Goal: Transaction & Acquisition: Book appointment/travel/reservation

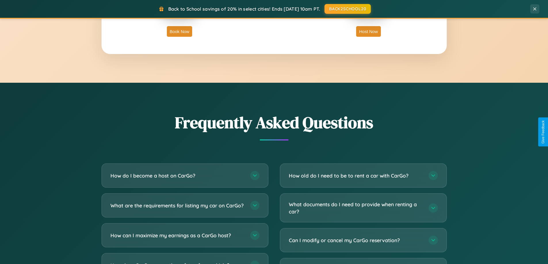
scroll to position [1107, 0]
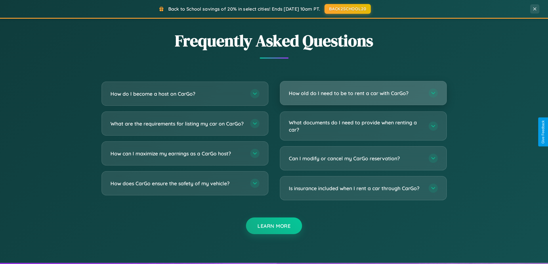
click at [363, 93] on h3 "How old do I need to be to rent a car with CarGo?" at bounding box center [356, 93] width 134 height 7
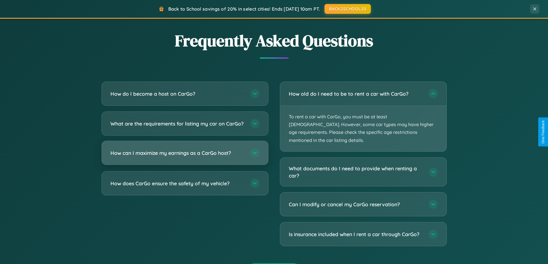
click at [185, 157] on h3 "How can I maximize my earnings as a CarGo host?" at bounding box center [177, 153] width 134 height 7
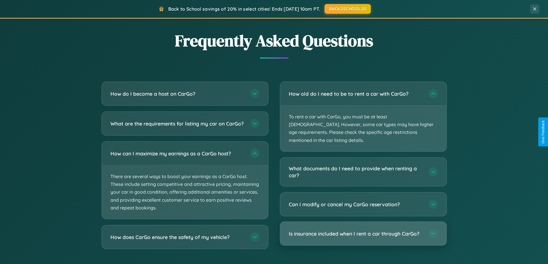
click at [363, 230] on h3 "Is insurance included when I rent a car through CarGo?" at bounding box center [356, 233] width 134 height 7
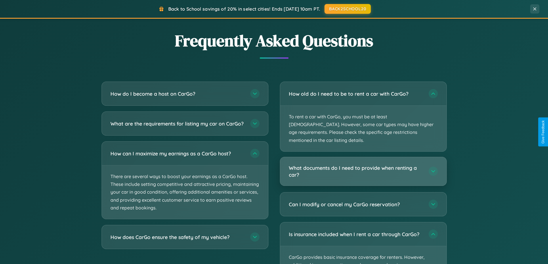
click at [363, 165] on h3 "What documents do I need to provide when renting a car?" at bounding box center [356, 172] width 134 height 14
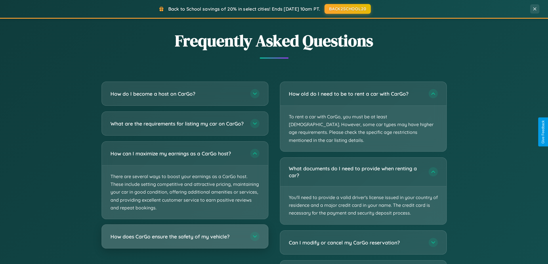
click at [185, 241] on h3 "How does CarGo ensure the safety of my vehicle?" at bounding box center [177, 236] width 134 height 7
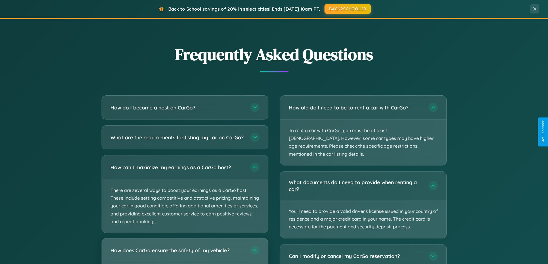
scroll to position [1070, 0]
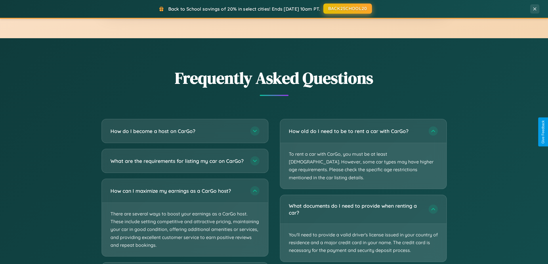
click at [347, 9] on button "BACK2SCHOOL20" at bounding box center [347, 8] width 49 height 10
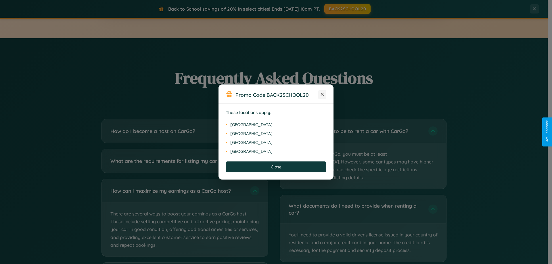
click at [323, 95] on icon at bounding box center [322, 94] width 3 height 3
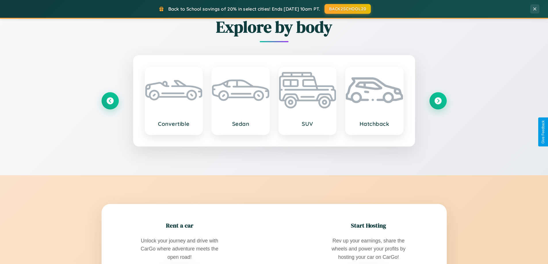
scroll to position [396, 0]
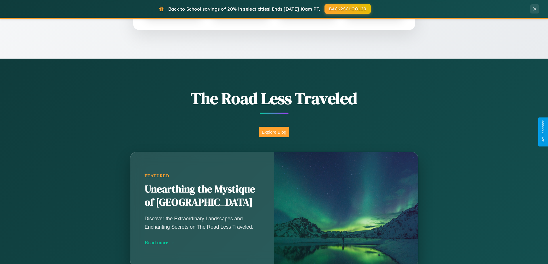
click at [274, 132] on button "Explore Blog" at bounding box center [274, 132] width 30 height 11
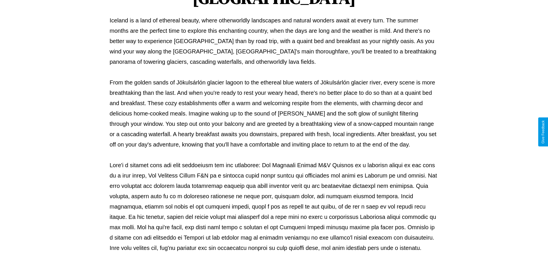
scroll to position [186, 0]
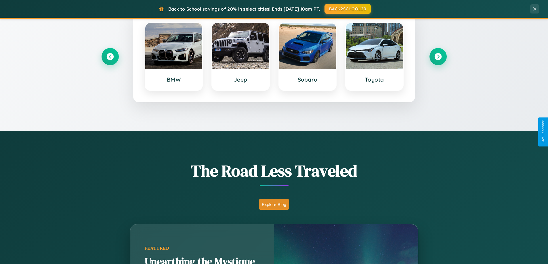
scroll to position [17, 0]
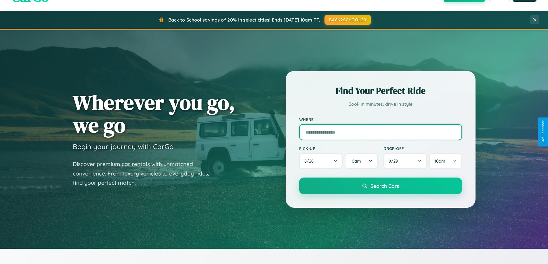
click at [380, 132] on input "text" at bounding box center [380, 132] width 163 height 16
type input "**********"
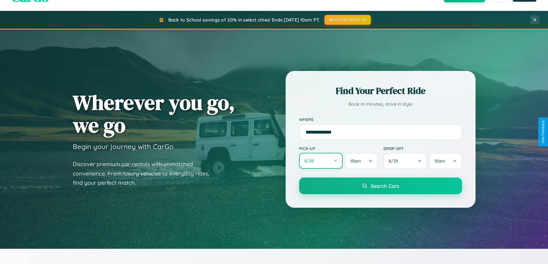
click at [321, 161] on button "8 / 28" at bounding box center [321, 161] width 44 height 16
select select "*"
select select "****"
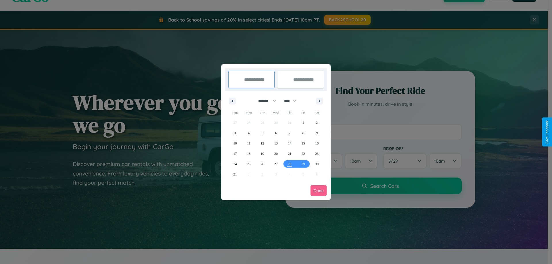
drag, startPoint x: 265, startPoint y: 101, endPoint x: 276, endPoint y: 115, distance: 18.4
click at [265, 101] on select "******* ******** ***** ***** *** **** **** ****** ********* ******* ******** **…" at bounding box center [266, 100] width 24 height 9
select select "*"
drag, startPoint x: 293, startPoint y: 101, endPoint x: 276, endPoint y: 115, distance: 22.0
click at [293, 101] on select "**** **** **** **** **** **** **** **** **** **** **** **** **** **** **** ****…" at bounding box center [289, 100] width 17 height 9
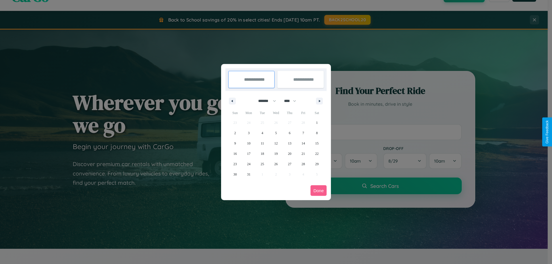
select select "****"
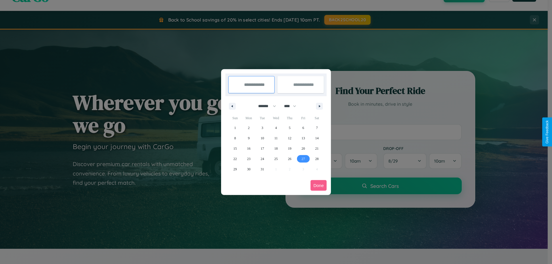
click at [303, 159] on span "27" at bounding box center [303, 159] width 3 height 10
type input "**********"
click at [320, 106] on icon "button" at bounding box center [320, 106] width 3 height 2
select select "*"
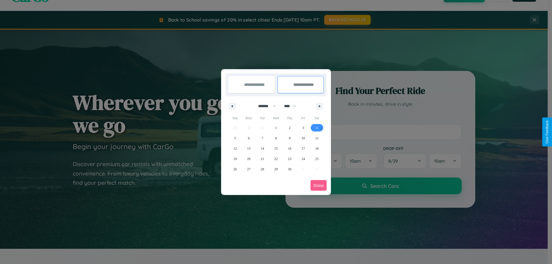
click at [317, 128] on span "4" at bounding box center [317, 128] width 2 height 10
type input "**********"
select select "*"
click at [319, 186] on button "Done" at bounding box center [319, 185] width 16 height 11
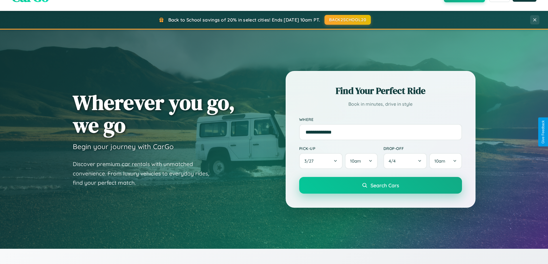
click at [380, 186] on span "Search Cars" at bounding box center [385, 185] width 28 height 6
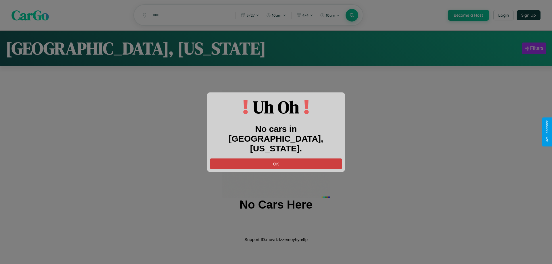
click at [276, 159] on button "OK" at bounding box center [276, 164] width 132 height 11
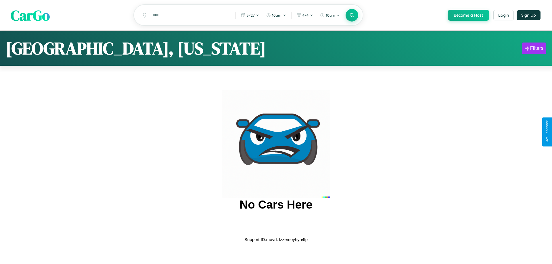
click at [30, 16] on span "CarGo" at bounding box center [30, 15] width 39 height 20
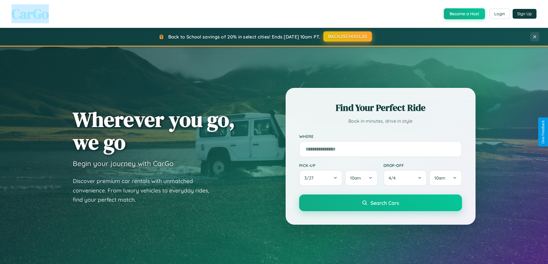
click at [347, 37] on button "BACK2SCHOOL20" at bounding box center [347, 36] width 49 height 10
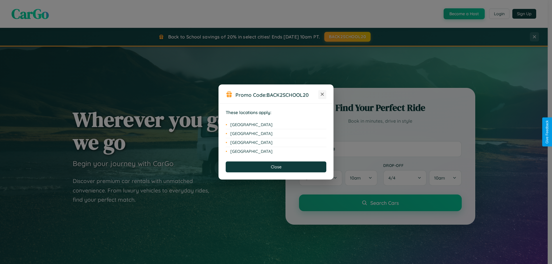
click at [323, 95] on icon at bounding box center [322, 94] width 3 height 3
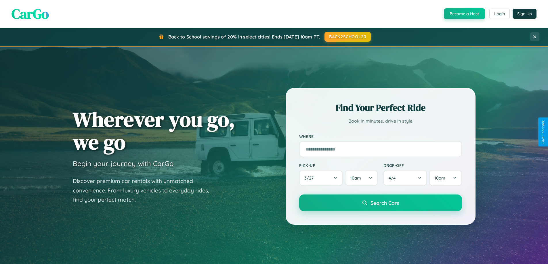
scroll to position [924, 0]
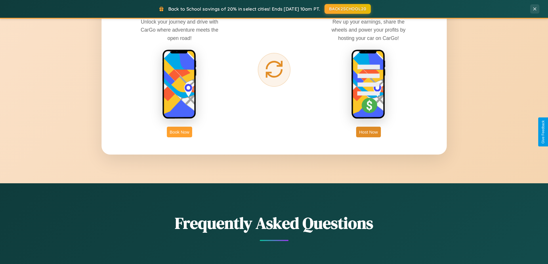
click at [180, 132] on button "Book Now" at bounding box center [179, 132] width 25 height 11
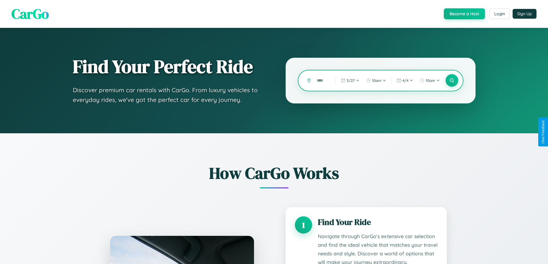
click at [322, 81] on input "text" at bounding box center [322, 81] width 16 height 10
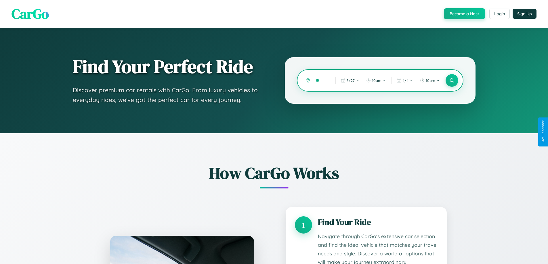
type input "*"
type input "*********"
click at [452, 81] on icon at bounding box center [451, 80] width 5 height 5
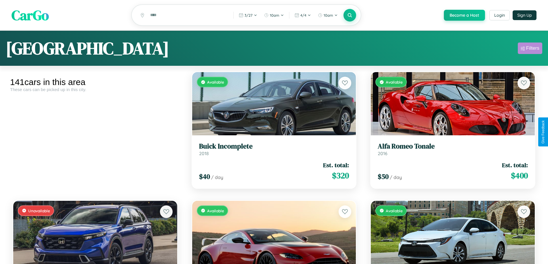
click at [530, 49] on div "Filters" at bounding box center [532, 48] width 13 height 6
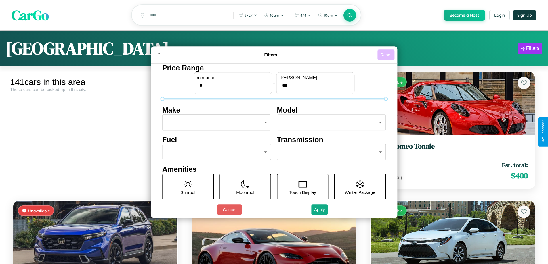
click at [387, 55] on button "Reset" at bounding box center [385, 54] width 17 height 11
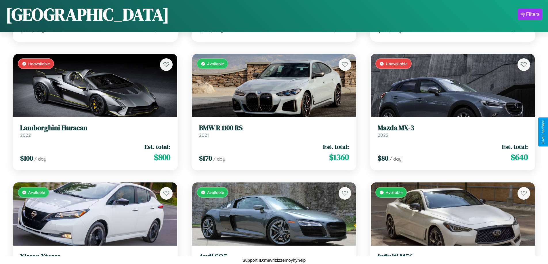
scroll to position [3817, 0]
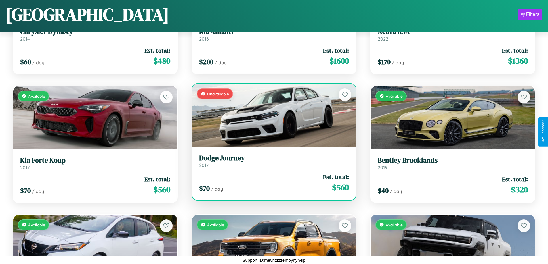
click at [272, 163] on link "Dodge Journey 2017" at bounding box center [274, 161] width 150 height 14
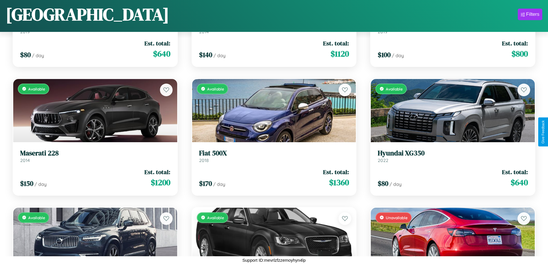
scroll to position [1498, 0]
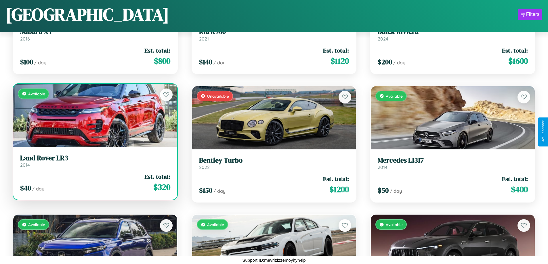
click at [94, 162] on link "Land Rover LR3 2014" at bounding box center [95, 161] width 150 height 14
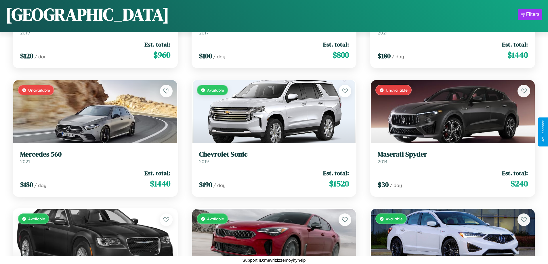
scroll to position [3688, 0]
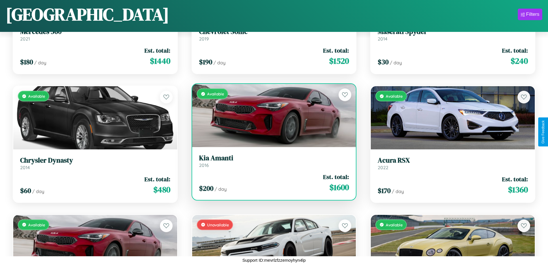
click at [272, 161] on h3 "Kia Amanti" at bounding box center [274, 158] width 150 height 8
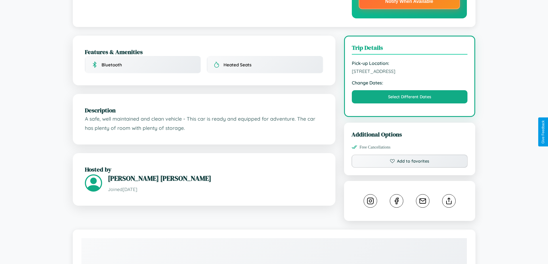
scroll to position [167, 0]
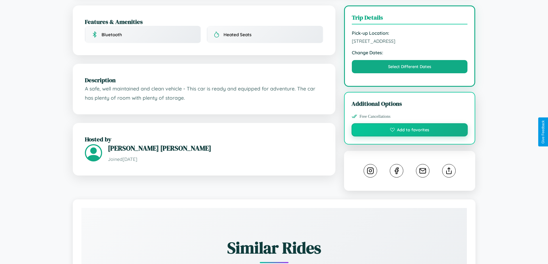
click at [410, 131] on button "Add to favorites" at bounding box center [410, 129] width 117 height 13
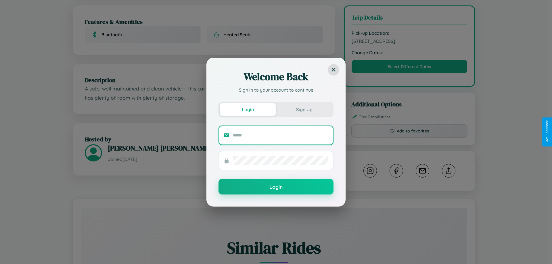
click at [281, 135] on input "text" at bounding box center [281, 135] width 96 height 9
type input "**********"
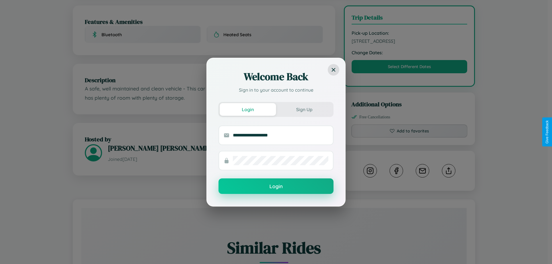
click at [276, 187] on button "Login" at bounding box center [276, 187] width 115 height 16
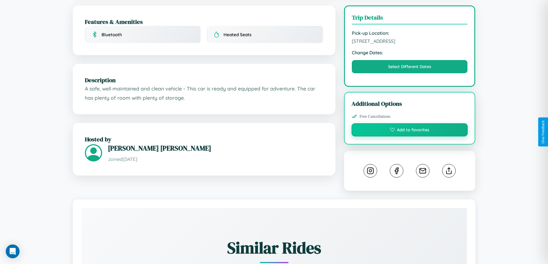
click at [410, 131] on button "Add to favorites" at bounding box center [410, 129] width 117 height 13
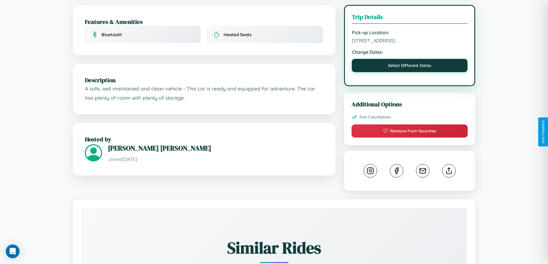
click at [410, 66] on button "Select Different Dates" at bounding box center [410, 65] width 116 height 13
select select "*"
select select "****"
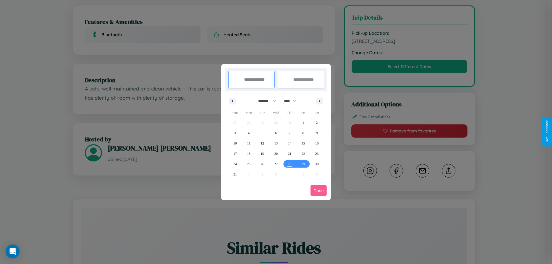
drag, startPoint x: 265, startPoint y: 101, endPoint x: 276, endPoint y: 115, distance: 18.4
click at [265, 101] on select "******* ******** ***** ***** *** **** **** ****** ********* ******* ******** **…" at bounding box center [266, 100] width 24 height 9
select select "*"
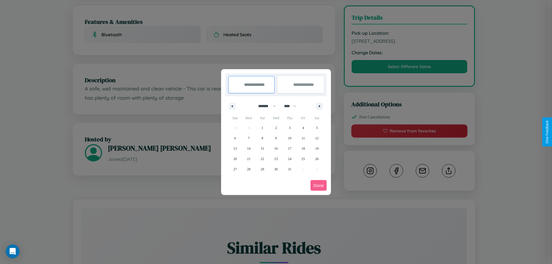
drag, startPoint x: 293, startPoint y: 106, endPoint x: 276, endPoint y: 115, distance: 19.1
click at [293, 106] on select "**** **** **** **** **** **** **** **** **** **** **** **** **** **** **** ****…" at bounding box center [289, 106] width 17 height 9
select select "****"
click at [276, 128] on span "1" at bounding box center [276, 128] width 2 height 10
type input "**********"
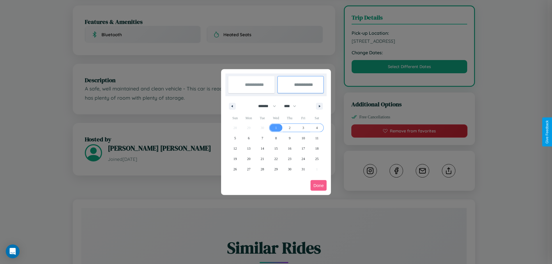
click at [317, 128] on span "4" at bounding box center [317, 128] width 2 height 10
type input "**********"
click at [319, 186] on button "Done" at bounding box center [319, 185] width 16 height 11
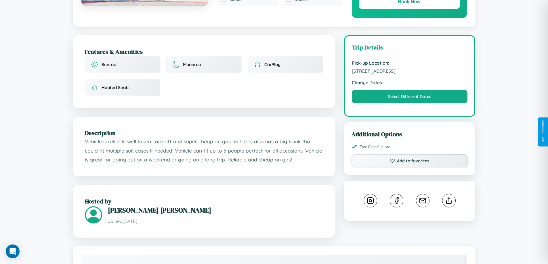
scroll to position [337, 0]
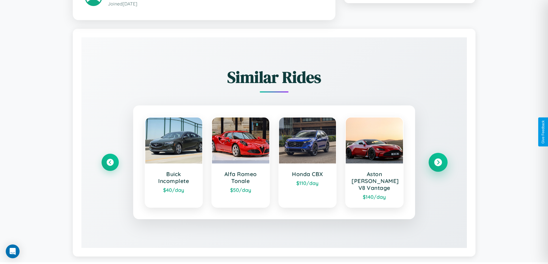
click at [438, 160] on icon at bounding box center [438, 163] width 8 height 8
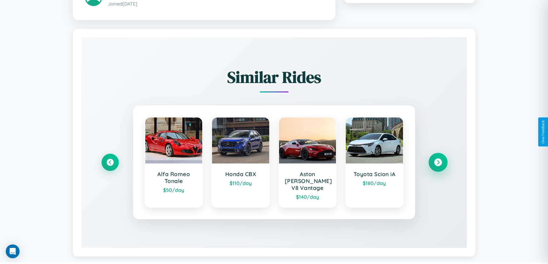
click at [438, 160] on icon at bounding box center [438, 163] width 8 height 8
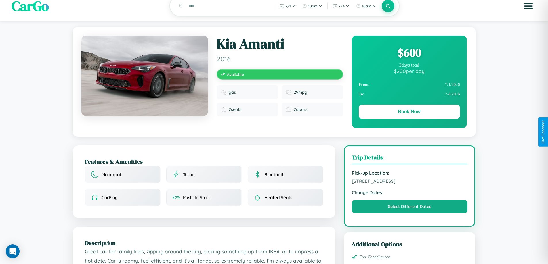
scroll to position [189, 0]
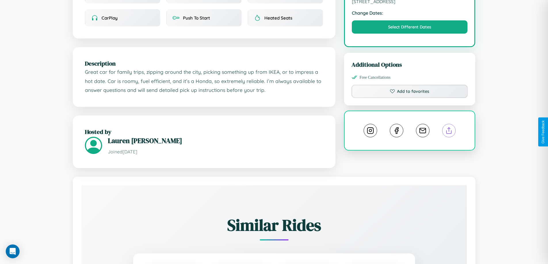
click at [449, 132] on line at bounding box center [449, 130] width 0 height 4
